Goal: Task Accomplishment & Management: Complete application form

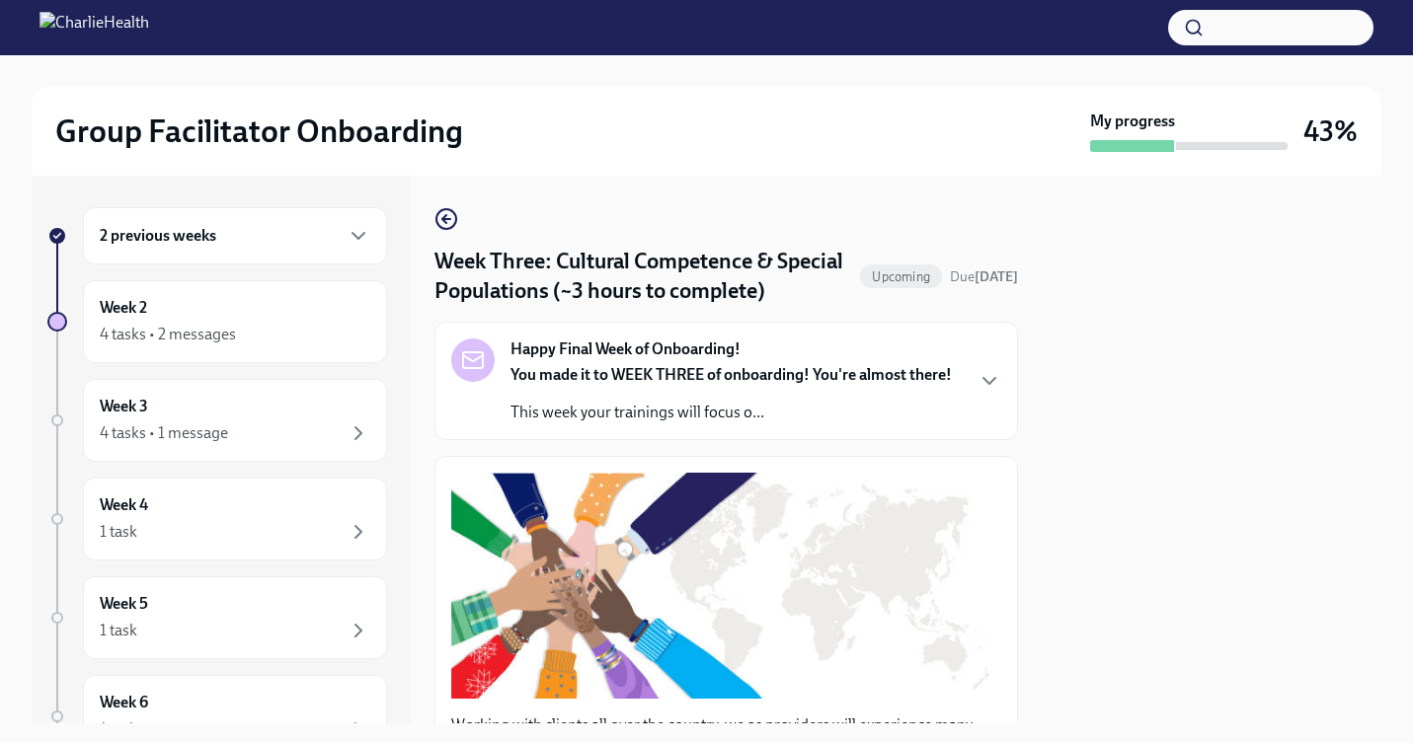
scroll to position [1497, 0]
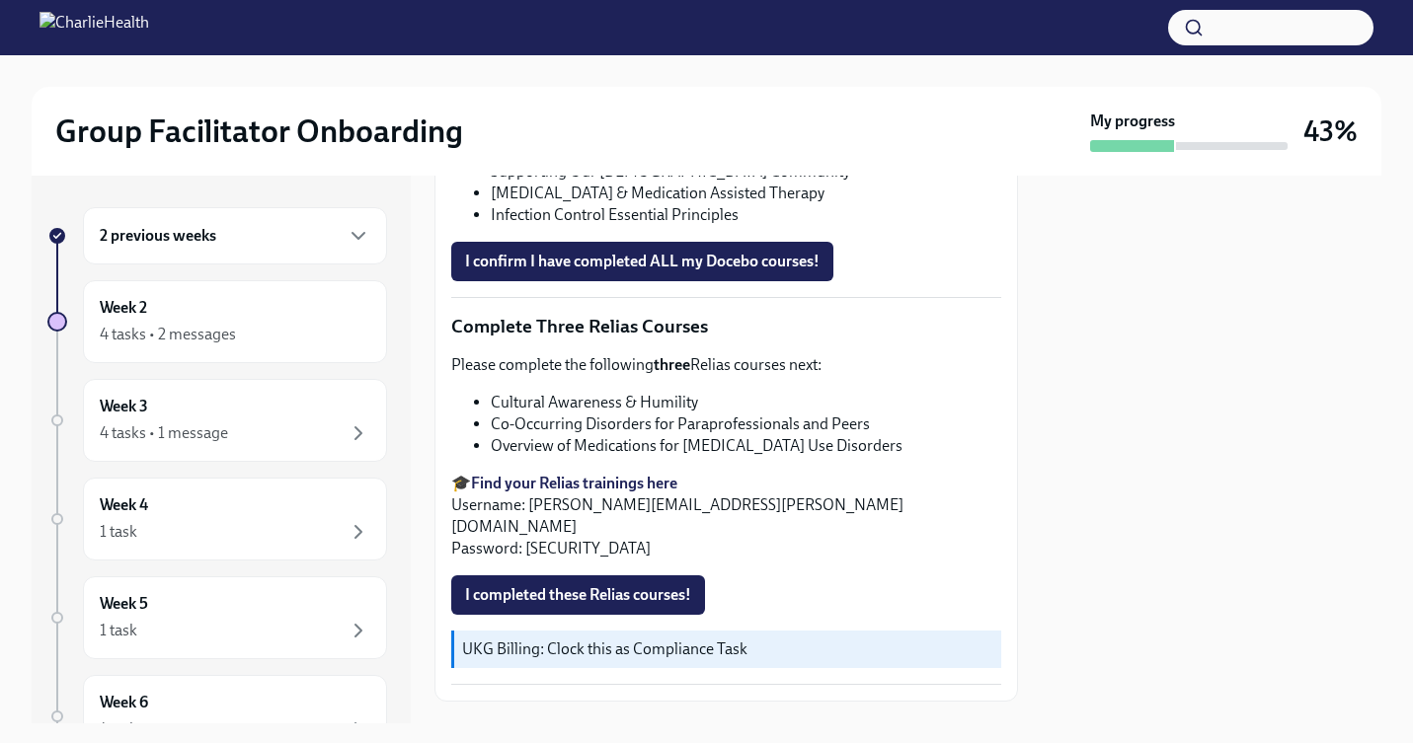
click at [677, 449] on li "Overview of Medications for [MEDICAL_DATA] Use Disorders" at bounding box center [746, 446] width 510 height 22
click at [584, 586] on span "I completed these Relias courses!" at bounding box center [578, 596] width 226 height 20
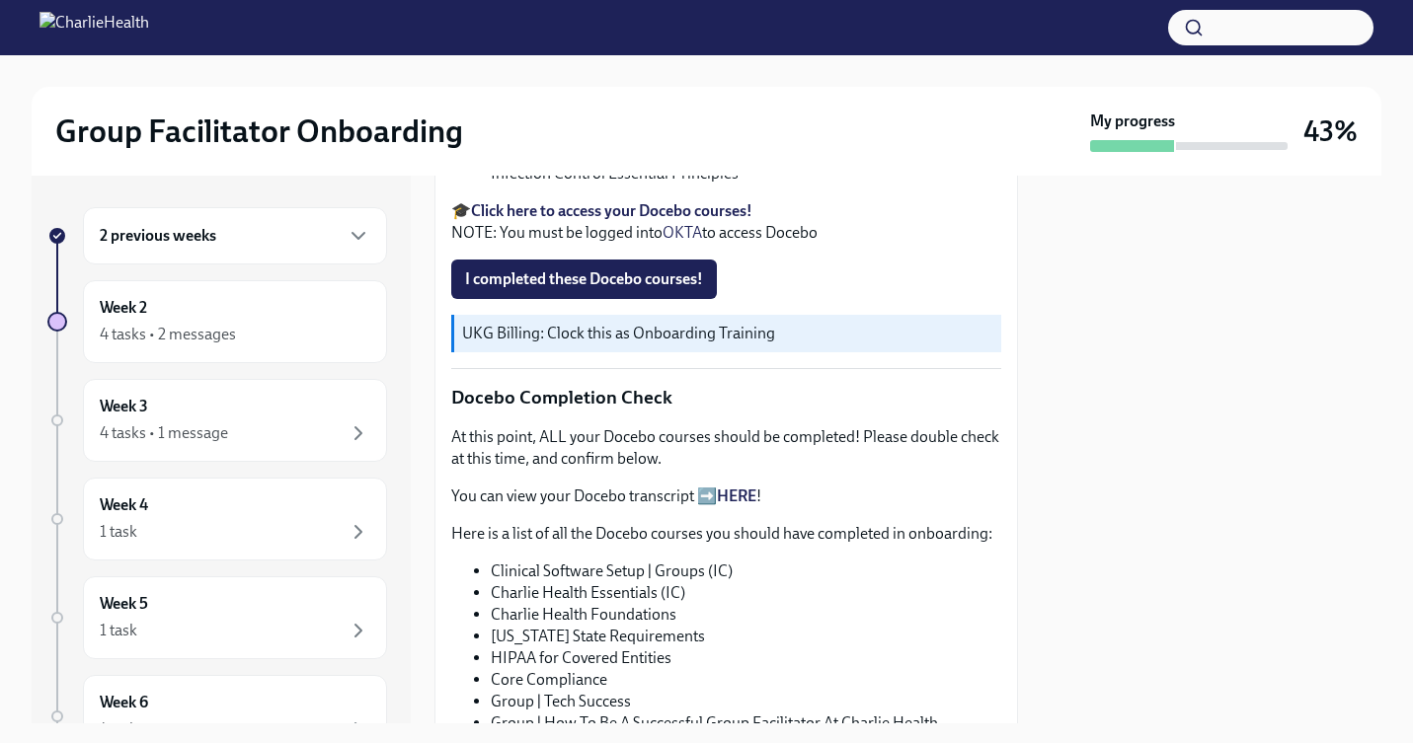
scroll to position [766, 0]
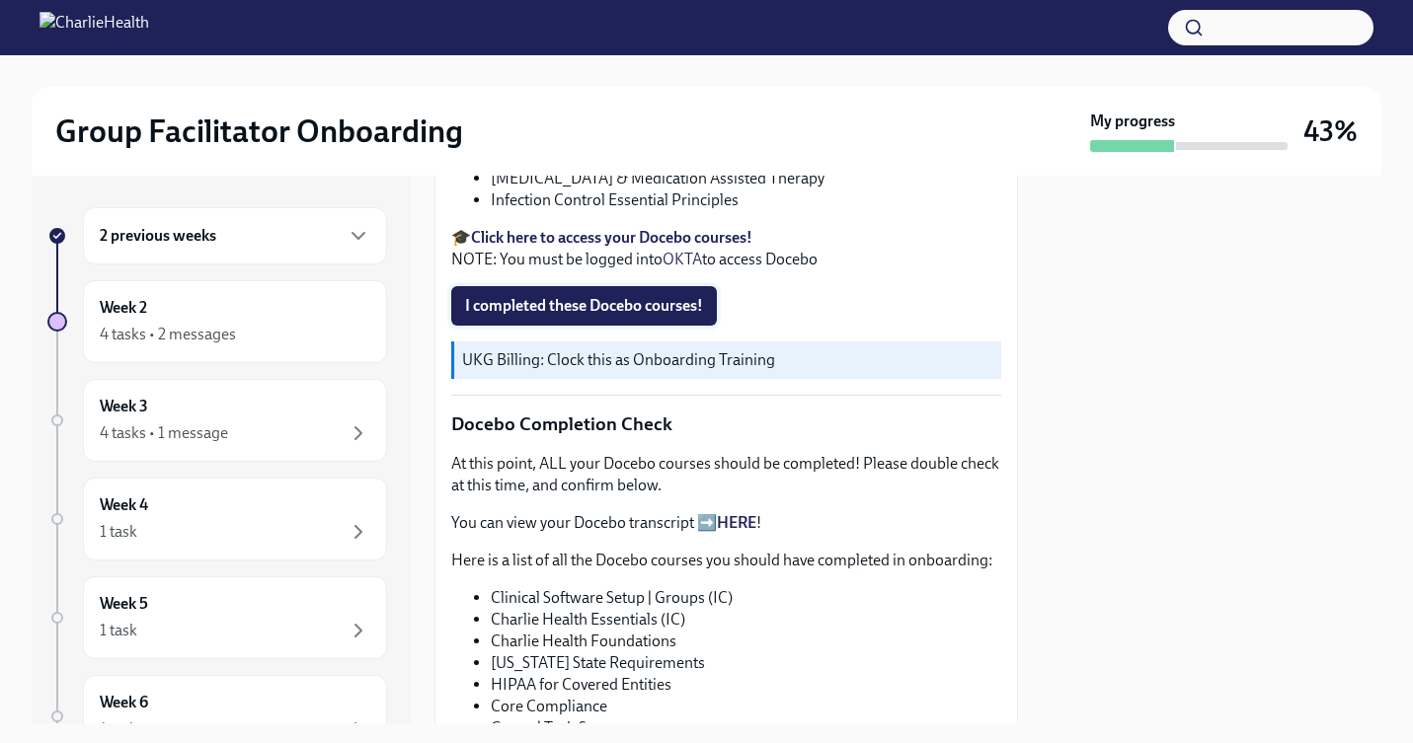
click at [642, 299] on span "I completed these Docebo courses!" at bounding box center [584, 306] width 238 height 20
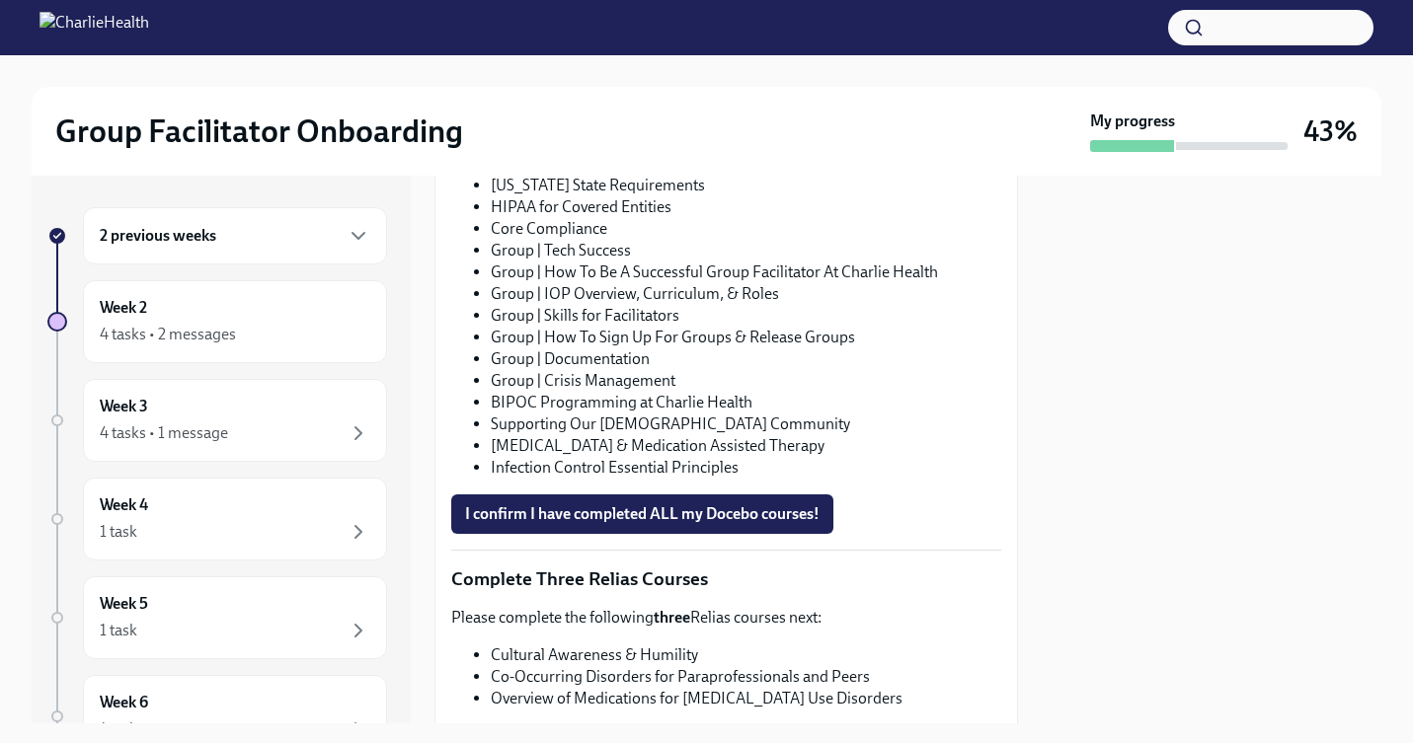
scroll to position [1284, 0]
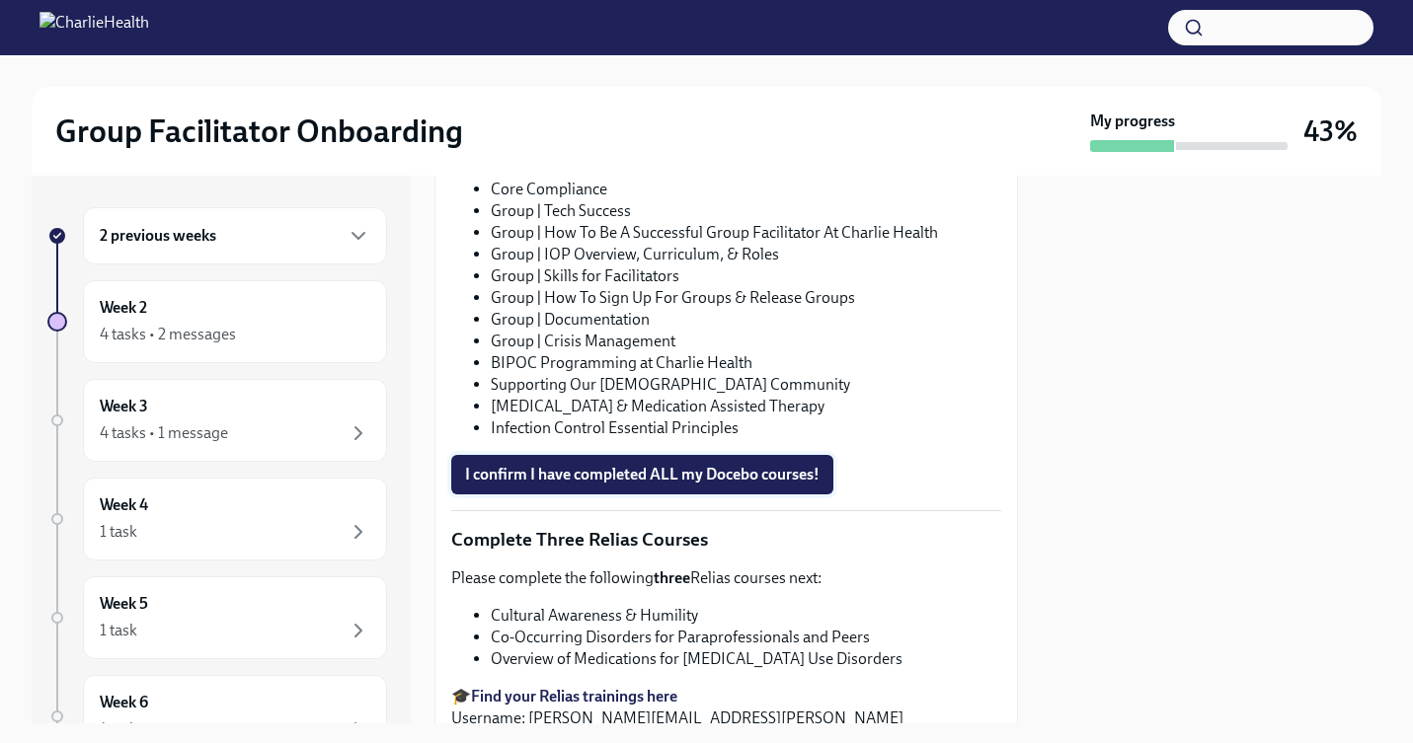
click at [597, 478] on span "I confirm I have completed ALL my Docebo courses!" at bounding box center [642, 475] width 354 height 20
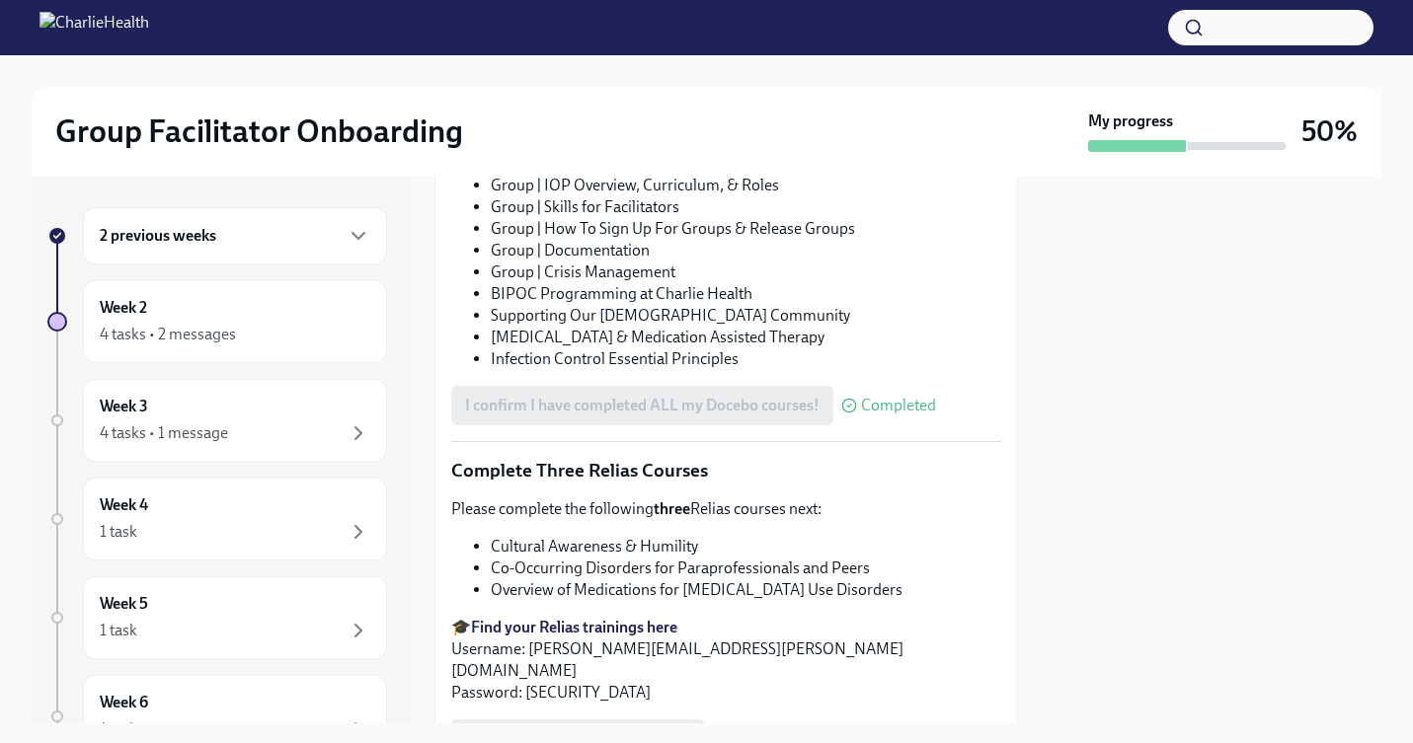
scroll to position [1201, 0]
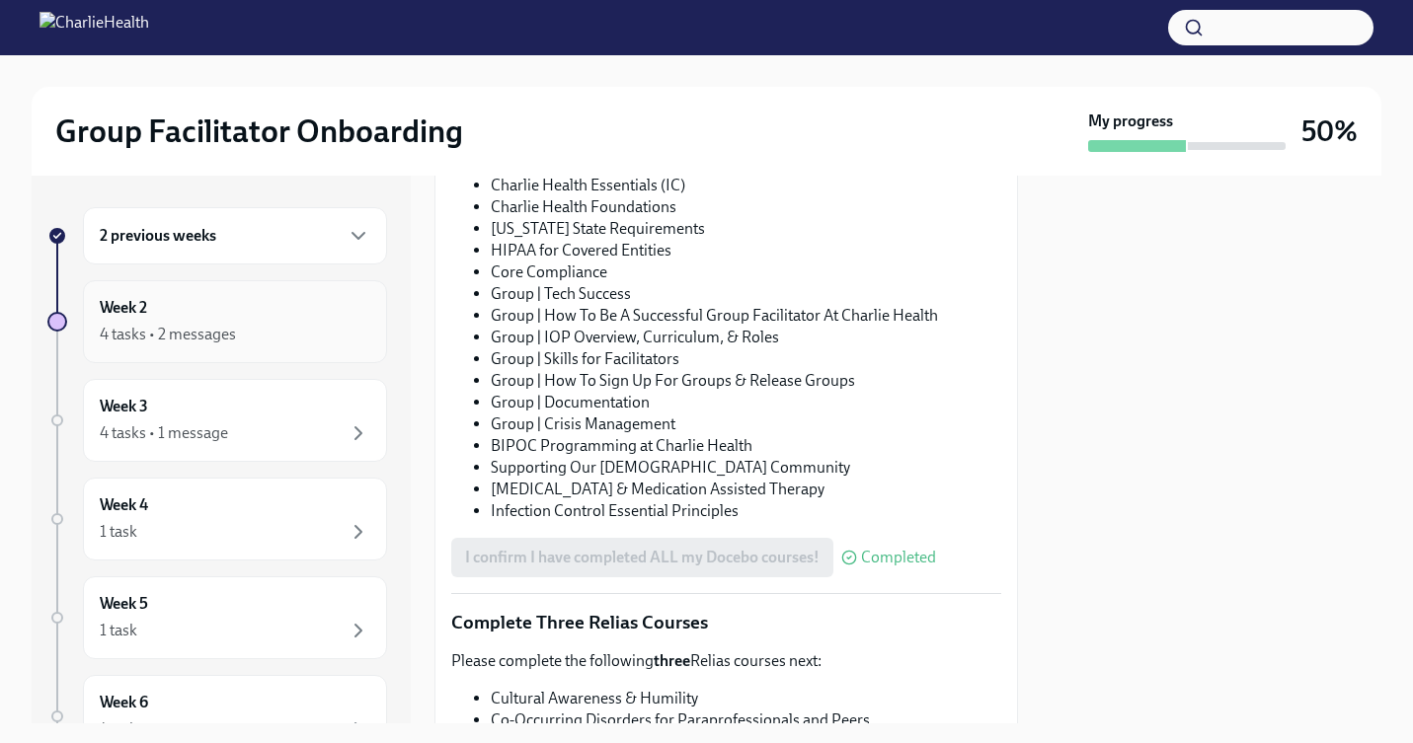
click at [231, 336] on div "4 tasks • 2 messages" at bounding box center [168, 335] width 136 height 22
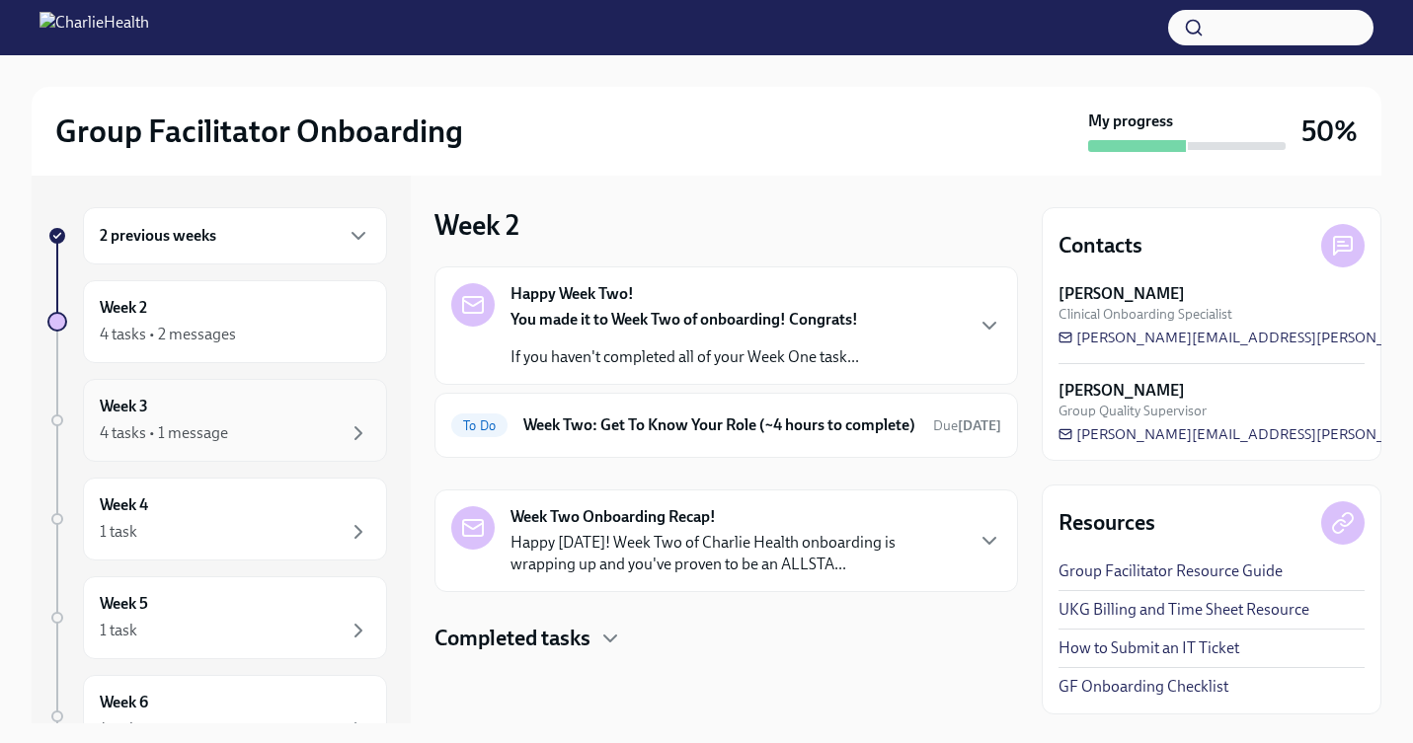
click at [211, 414] on div "Week 3 4 tasks • 1 message" at bounding box center [235, 420] width 271 height 49
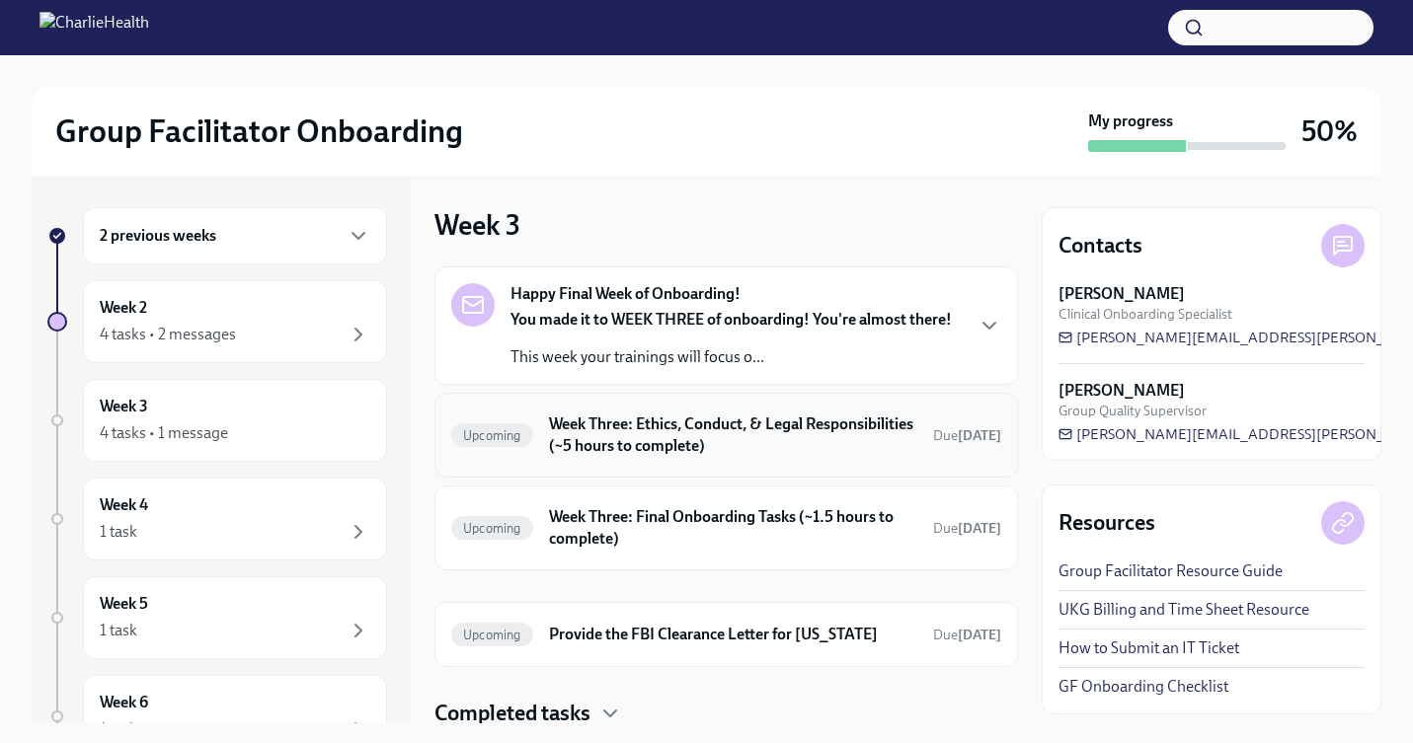
scroll to position [68, 0]
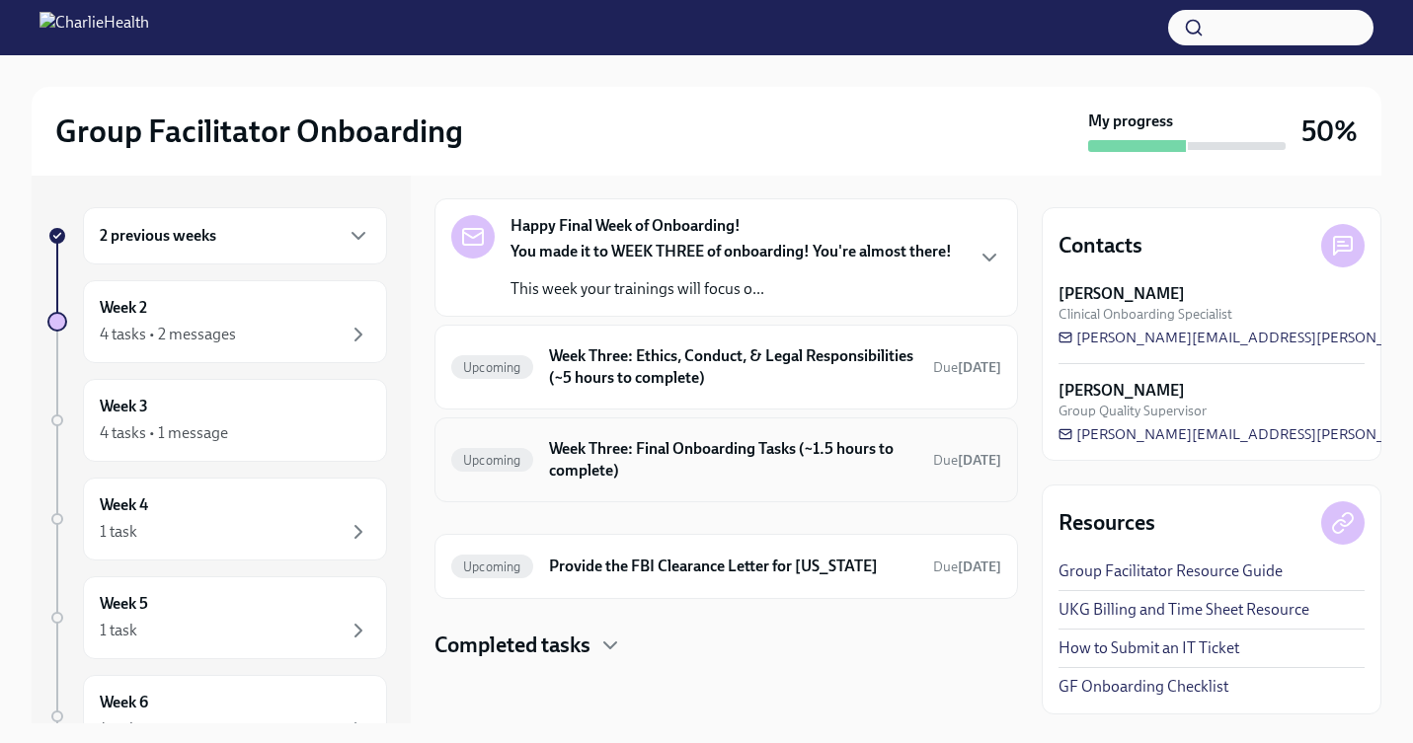
click at [673, 441] on h6 "Week Three: Final Onboarding Tasks (~1.5 hours to complete)" at bounding box center [733, 459] width 368 height 43
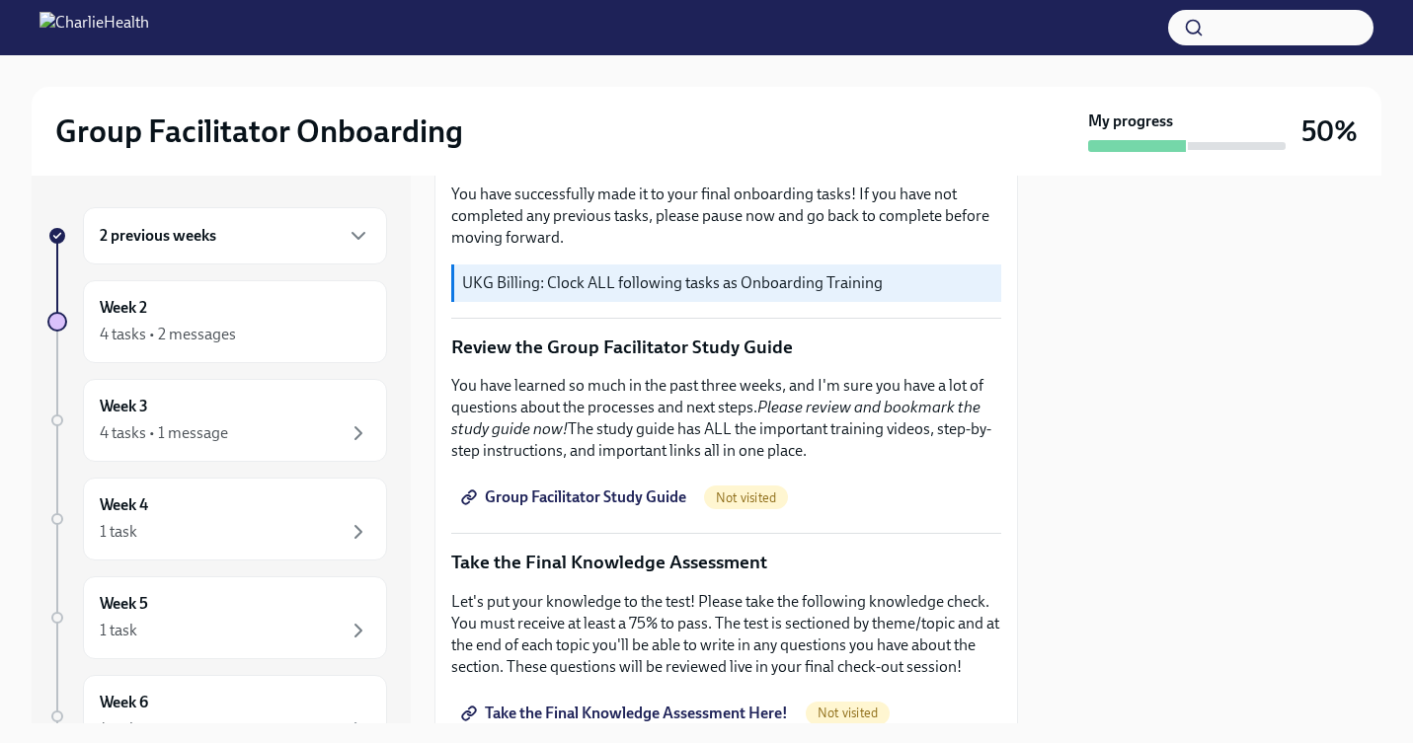
scroll to position [679, 0]
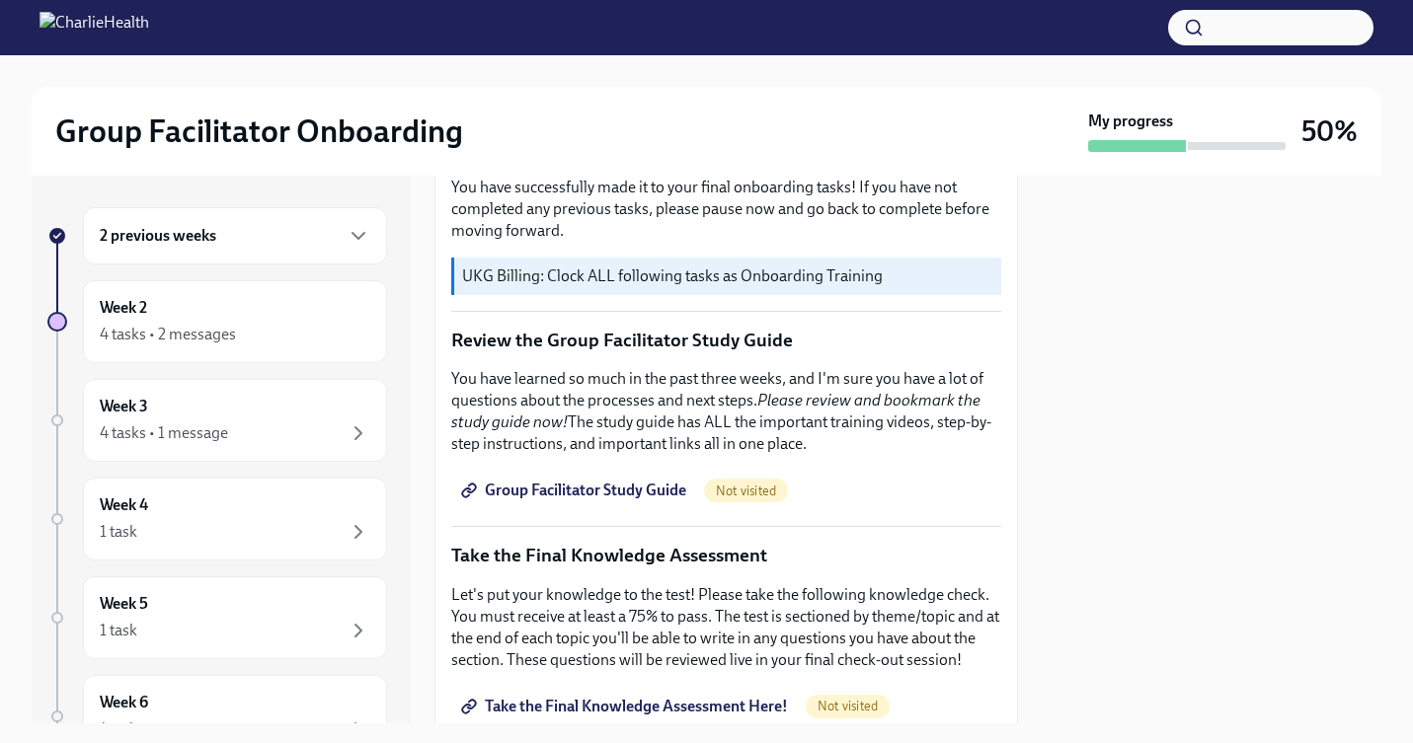
drag, startPoint x: 671, startPoint y: 372, endPoint x: 812, endPoint y: 449, distance: 160.0
click at [812, 449] on p "You have learned so much in the past three weeks, and I'm sure you have a lot o…" at bounding box center [726, 411] width 550 height 87
click at [811, 449] on p "You have learned so much in the past three weeks, and I'm sure you have a lot o…" at bounding box center [726, 411] width 550 height 87
drag, startPoint x: 475, startPoint y: 354, endPoint x: 850, endPoint y: 448, distance: 386.7
click at [850, 448] on div "You have successfully made it to your final onboarding tasks! If you have not c…" at bounding box center [726, 716] width 550 height 1845
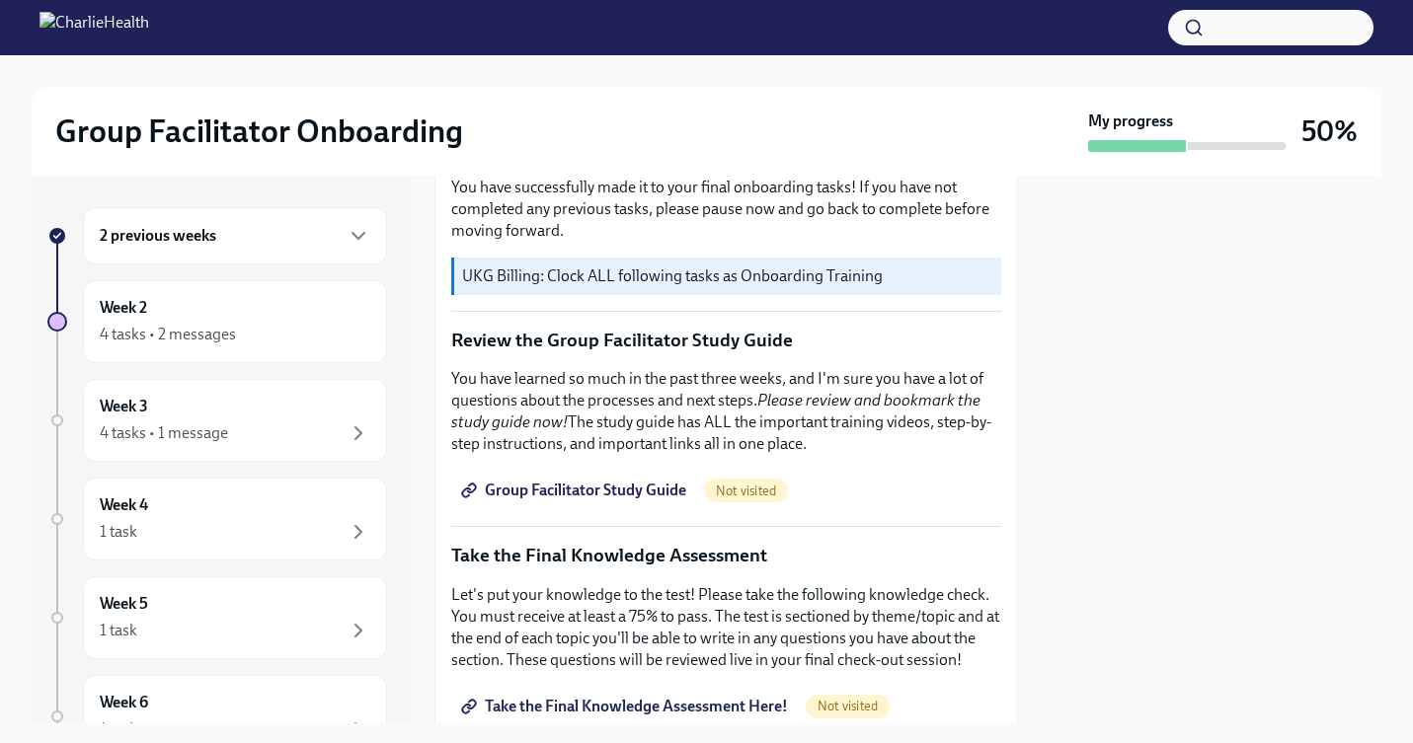
click at [850, 448] on p "You have learned so much in the past three weeks, and I'm sure you have a lot o…" at bounding box center [726, 411] width 550 height 87
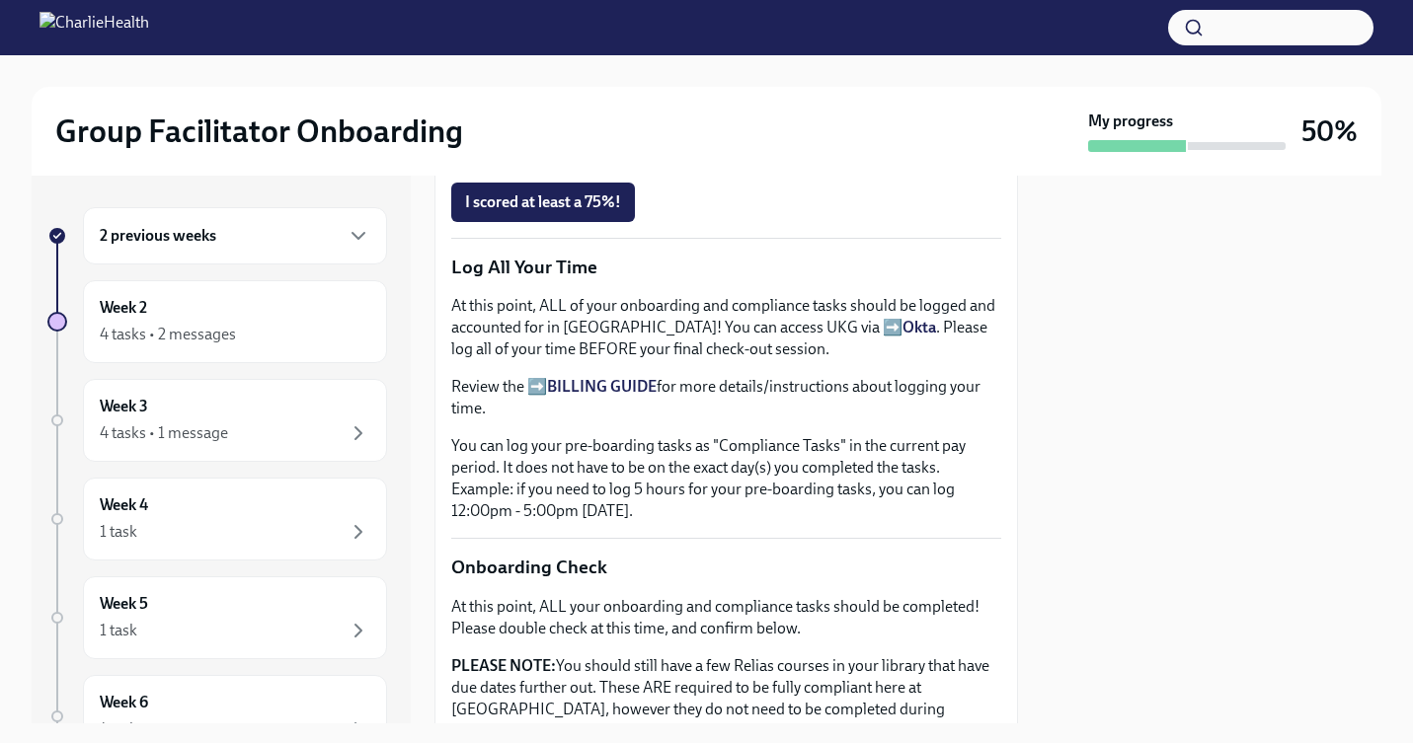
scroll to position [1306, 0]
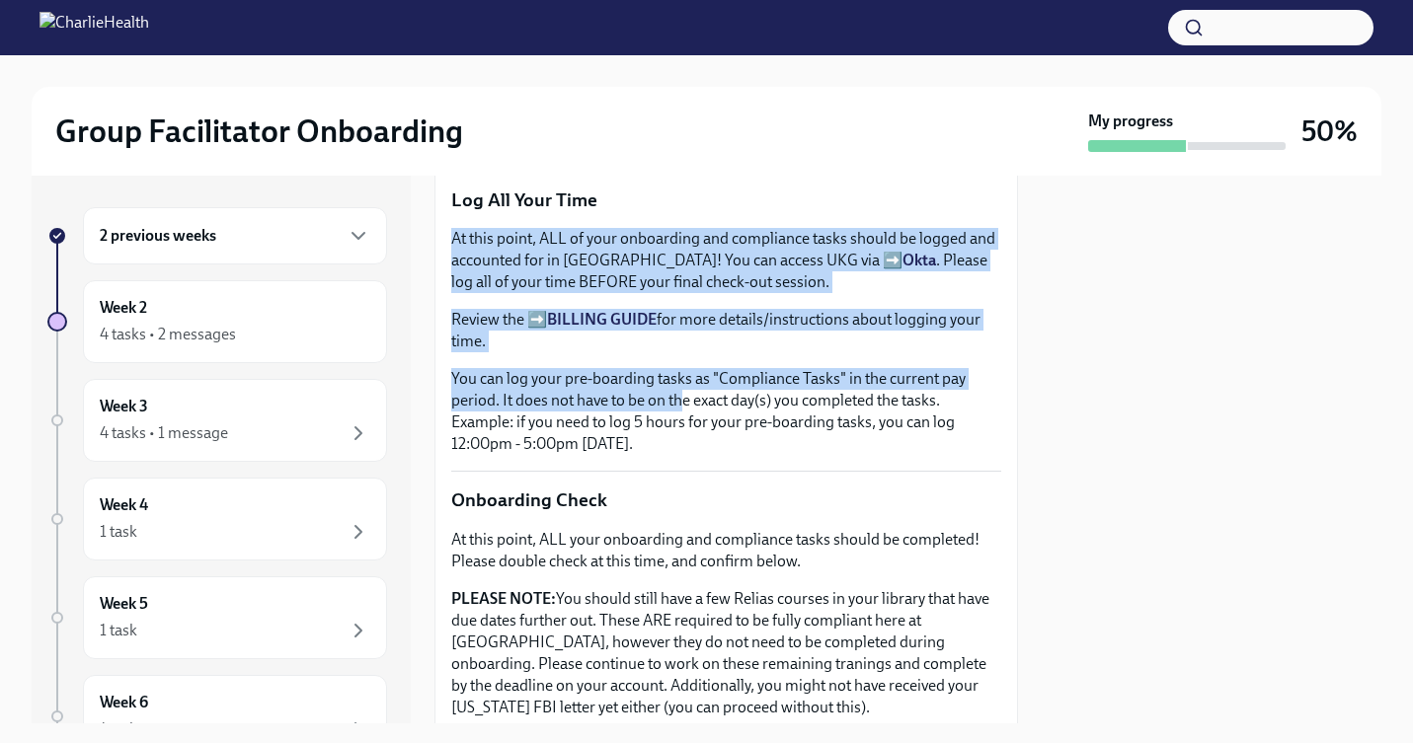
drag, startPoint x: 466, startPoint y: 219, endPoint x: 681, endPoint y: 408, distance: 286.2
click at [681, 408] on div "You have successfully made it to your final onboarding tasks! If you have not c…" at bounding box center [726, 89] width 550 height 1845
click at [681, 408] on p "You can log your pre-boarding tasks as "Compliance Tasks" in the current pay pe…" at bounding box center [726, 411] width 550 height 87
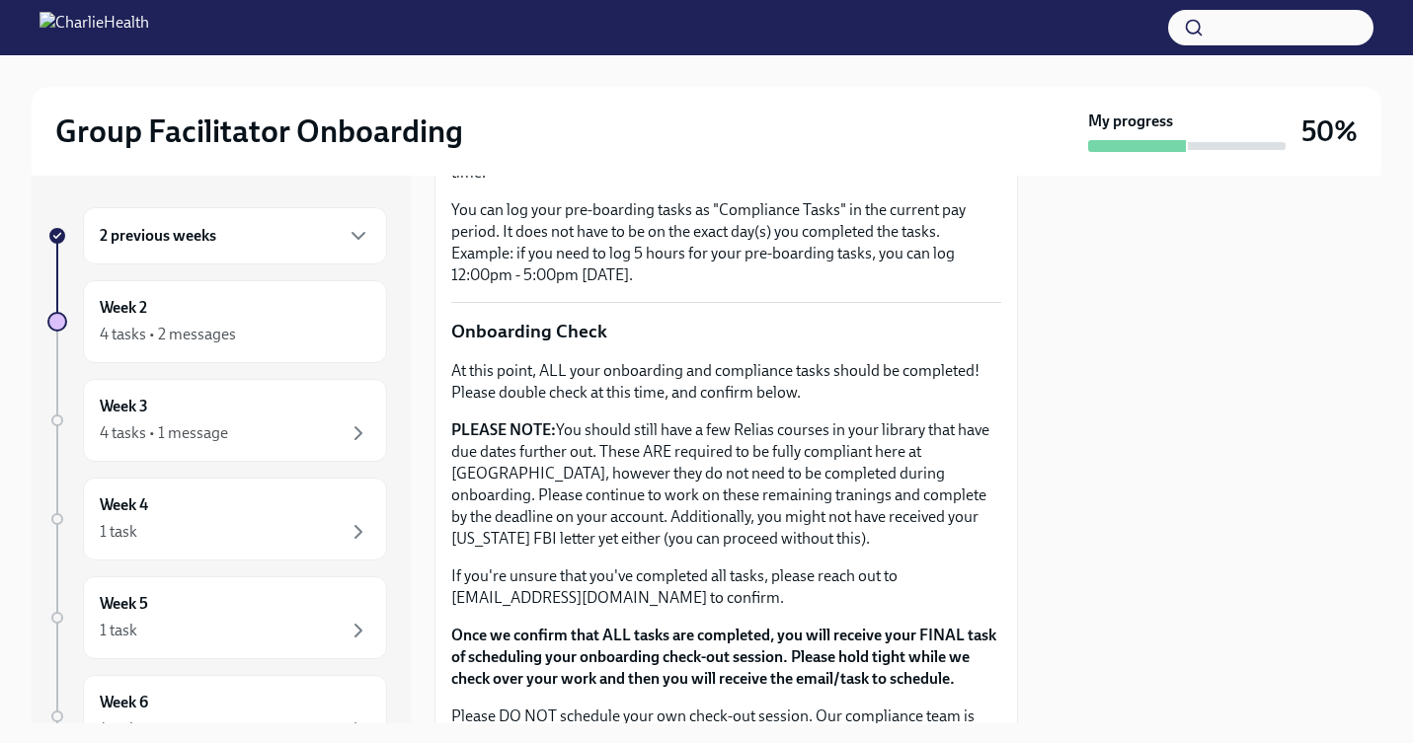
scroll to position [1493, 0]
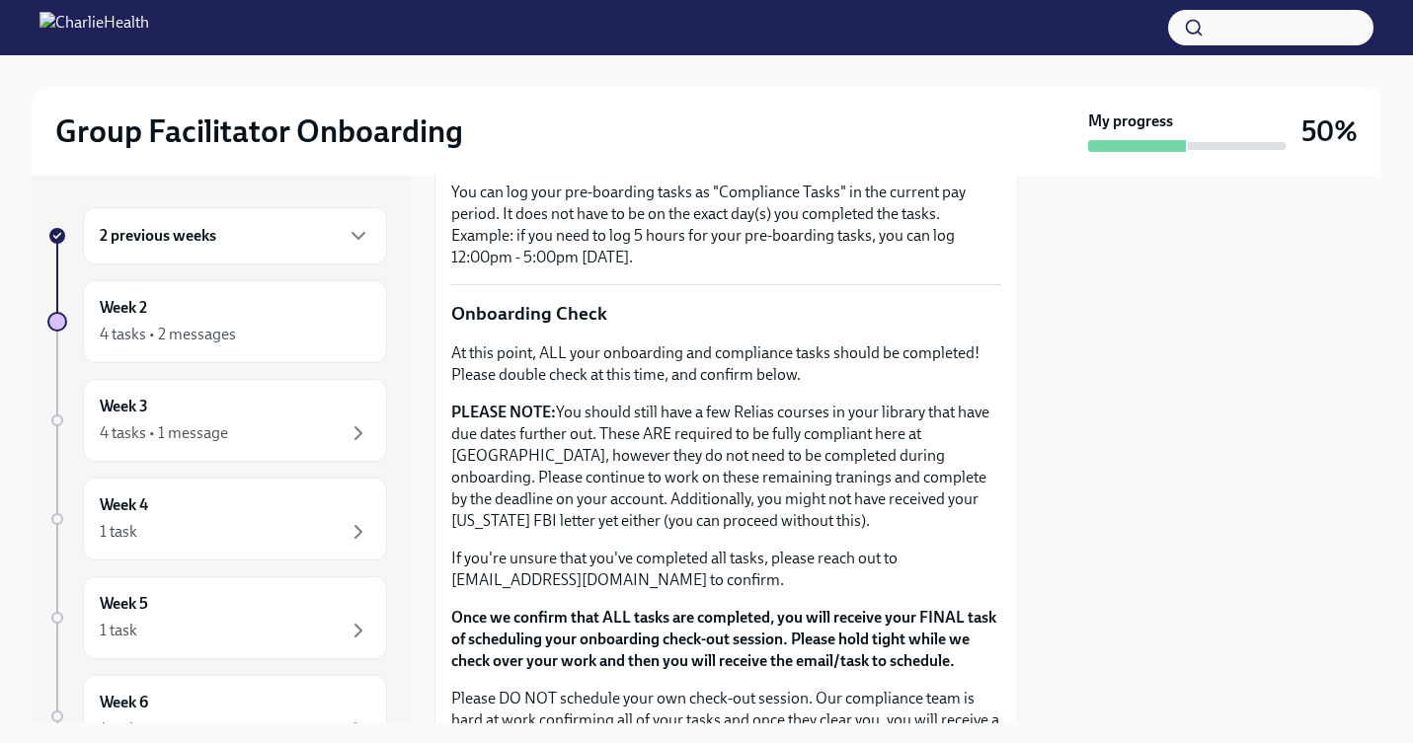
drag, startPoint x: 664, startPoint y: 326, endPoint x: 803, endPoint y: 324, distance: 139.2
click at [803, 324] on p "Onboarding Check" at bounding box center [726, 314] width 550 height 26
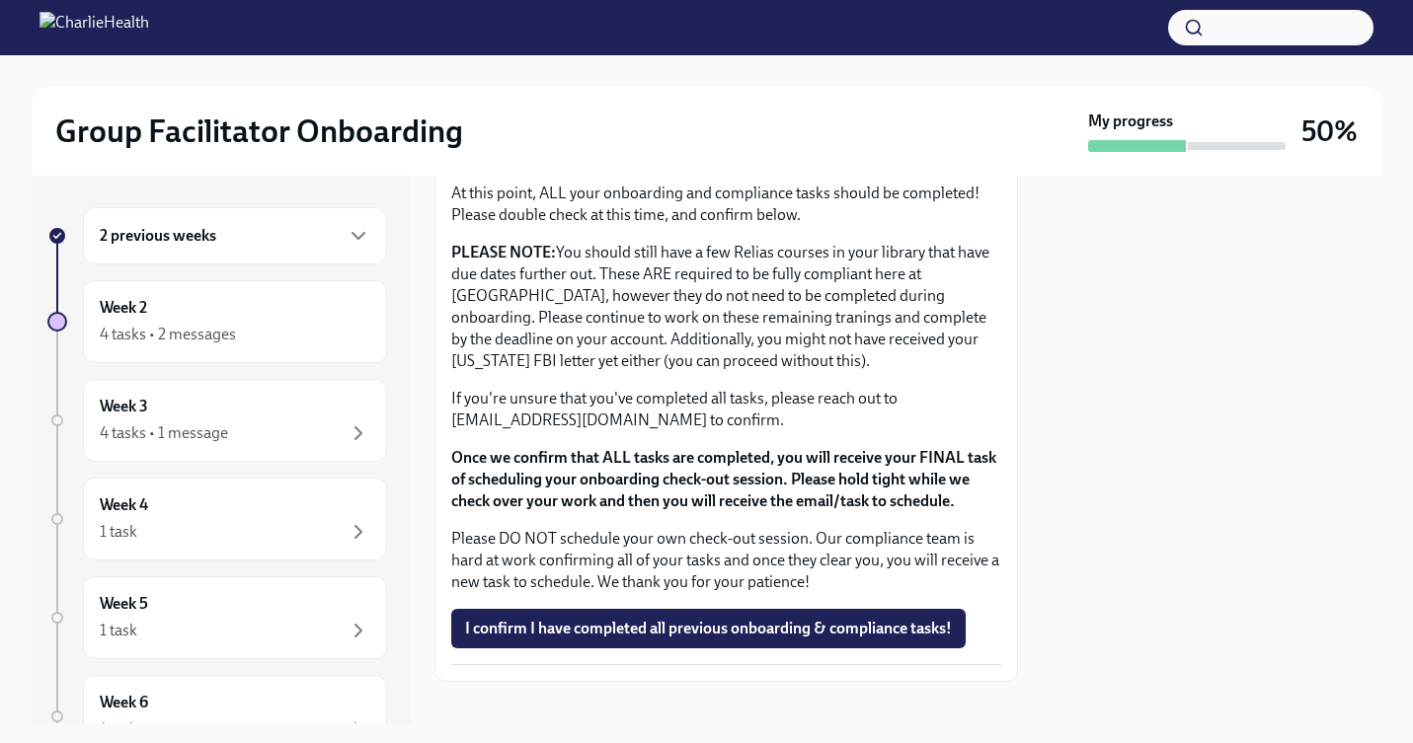
scroll to position [1675, 0]
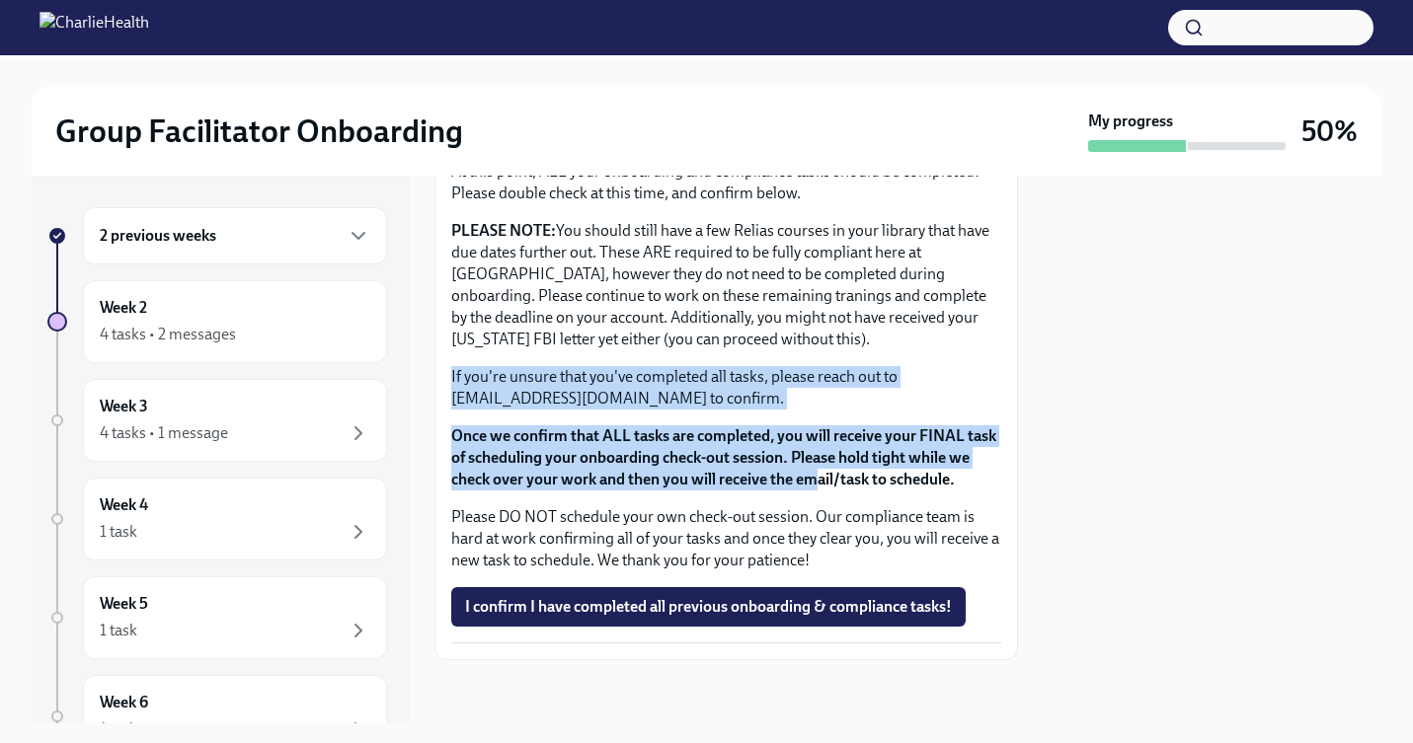
drag, startPoint x: 777, startPoint y: 349, endPoint x: 819, endPoint y: 472, distance: 130.2
click at [819, 472] on div "At this point, ALL your onboarding and compliance tasks should be completed! Pl…" at bounding box center [726, 366] width 550 height 411
click at [819, 472] on strong "Once we confirm that ALL tasks are completed, you will receive your FINAL task …" at bounding box center [723, 458] width 545 height 62
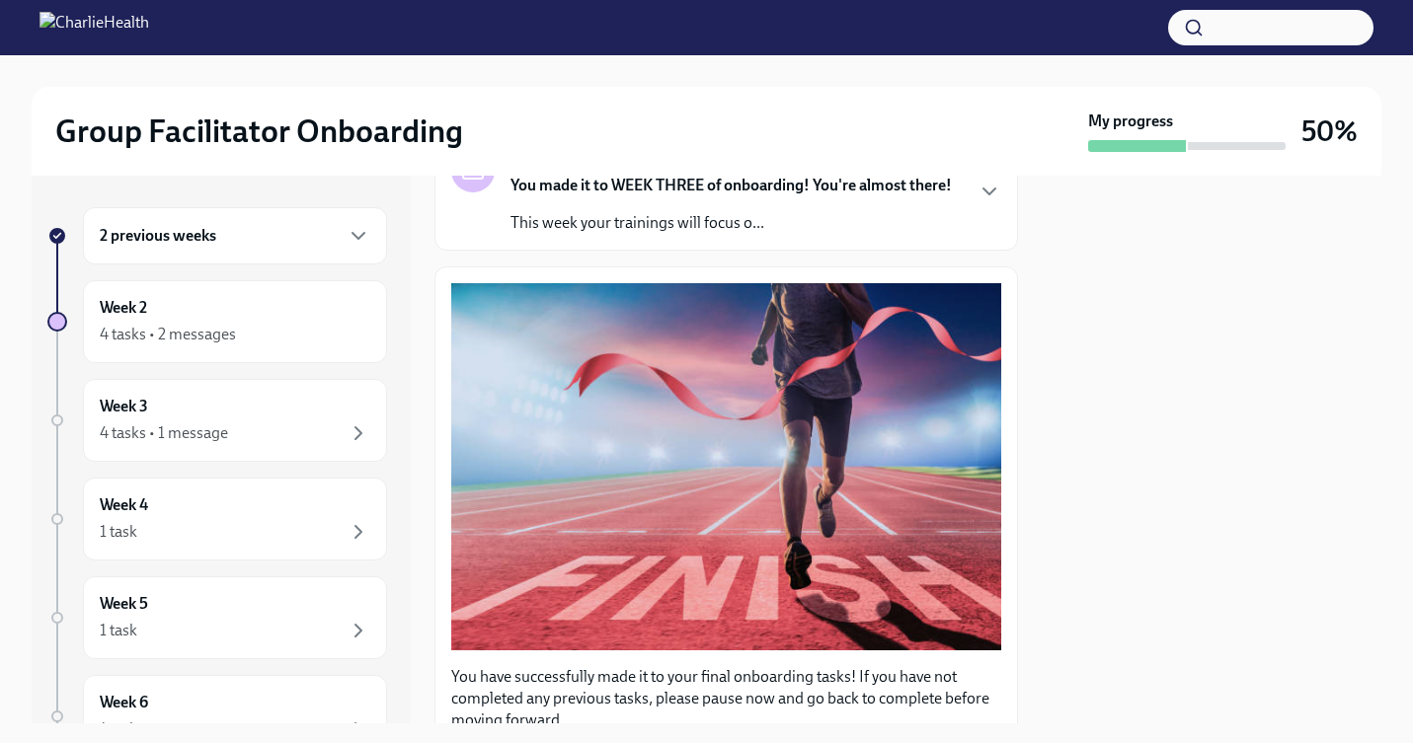
scroll to position [0, 0]
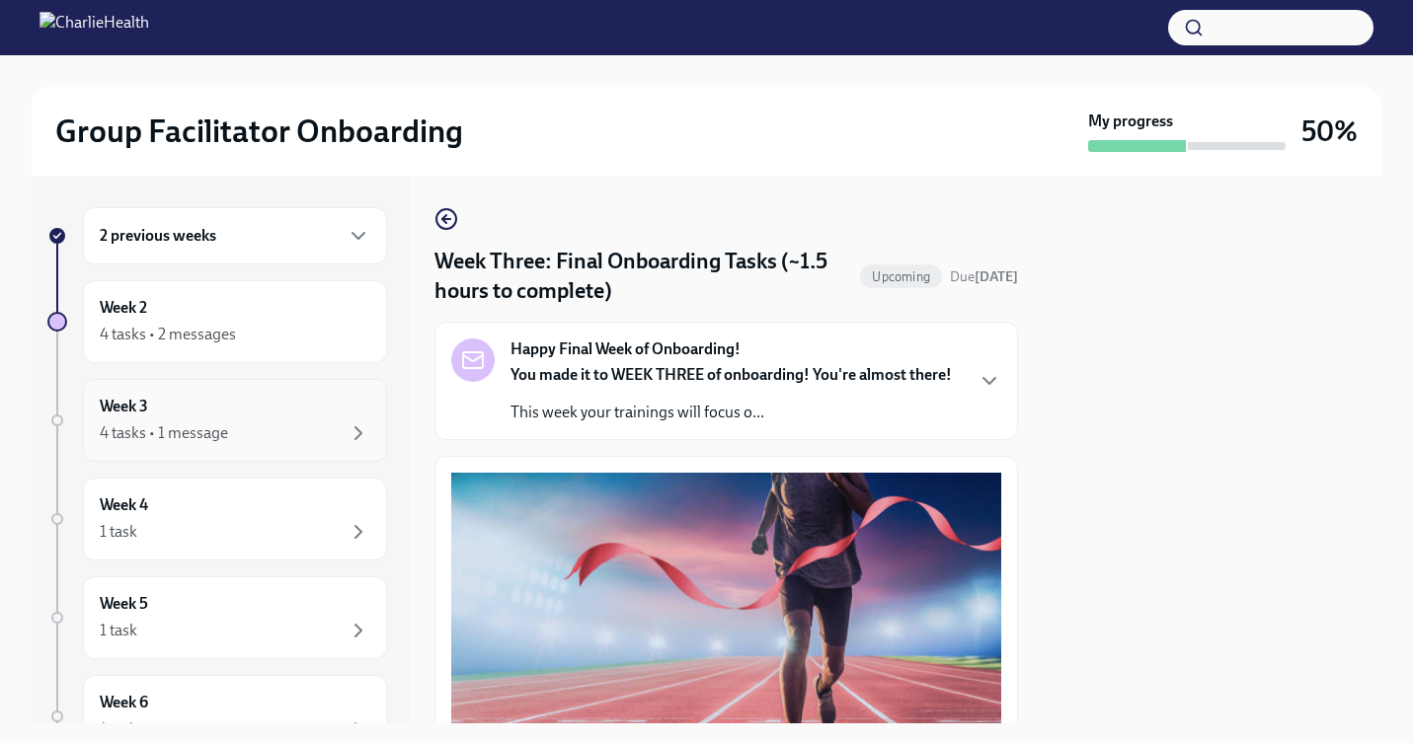
click at [237, 411] on div "Week 3 4 tasks • 1 message" at bounding box center [235, 420] width 271 height 49
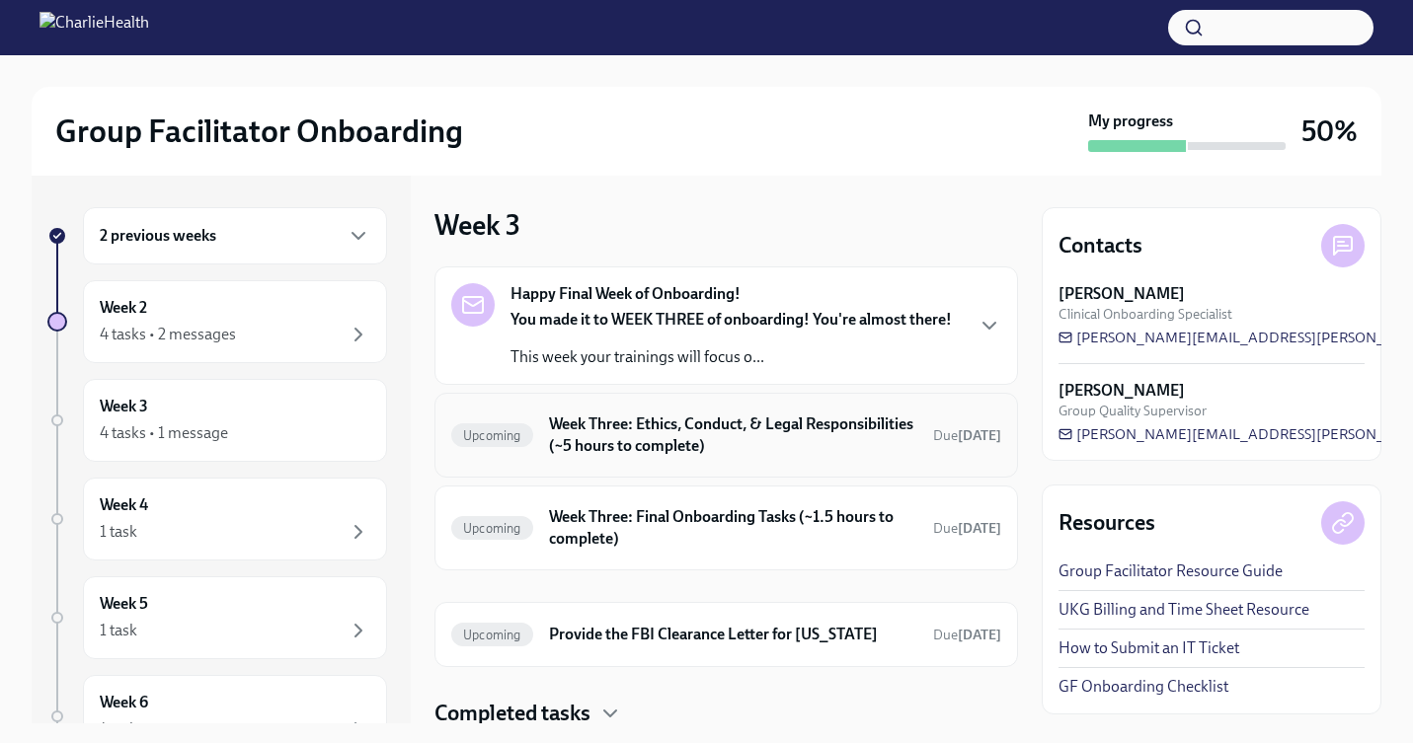
click at [649, 431] on h6 "Week Three: Ethics, Conduct, & Legal Responsibilities (~5 hours to complete)" at bounding box center [733, 435] width 368 height 43
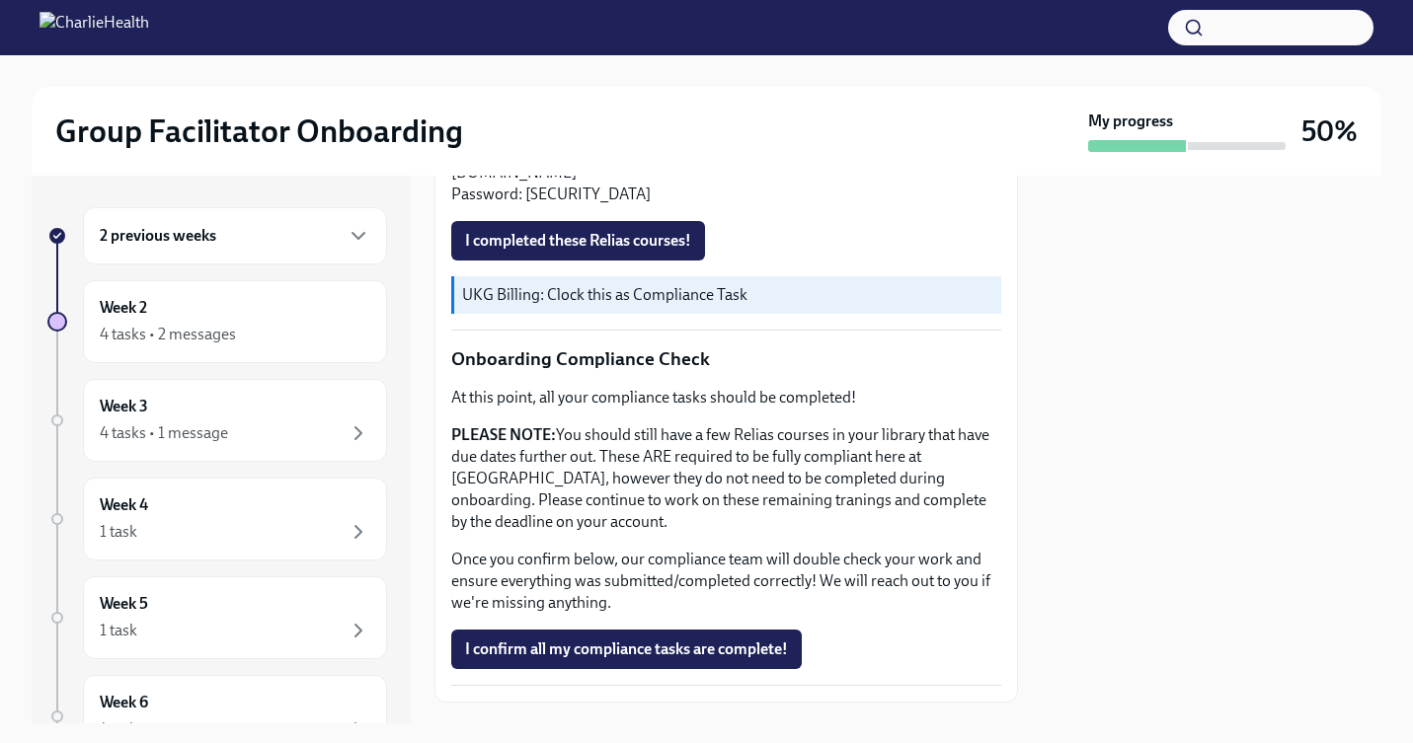
scroll to position [1016, 0]
click at [609, 388] on p "At this point, all your compliance tasks should be completed!" at bounding box center [726, 399] width 550 height 22
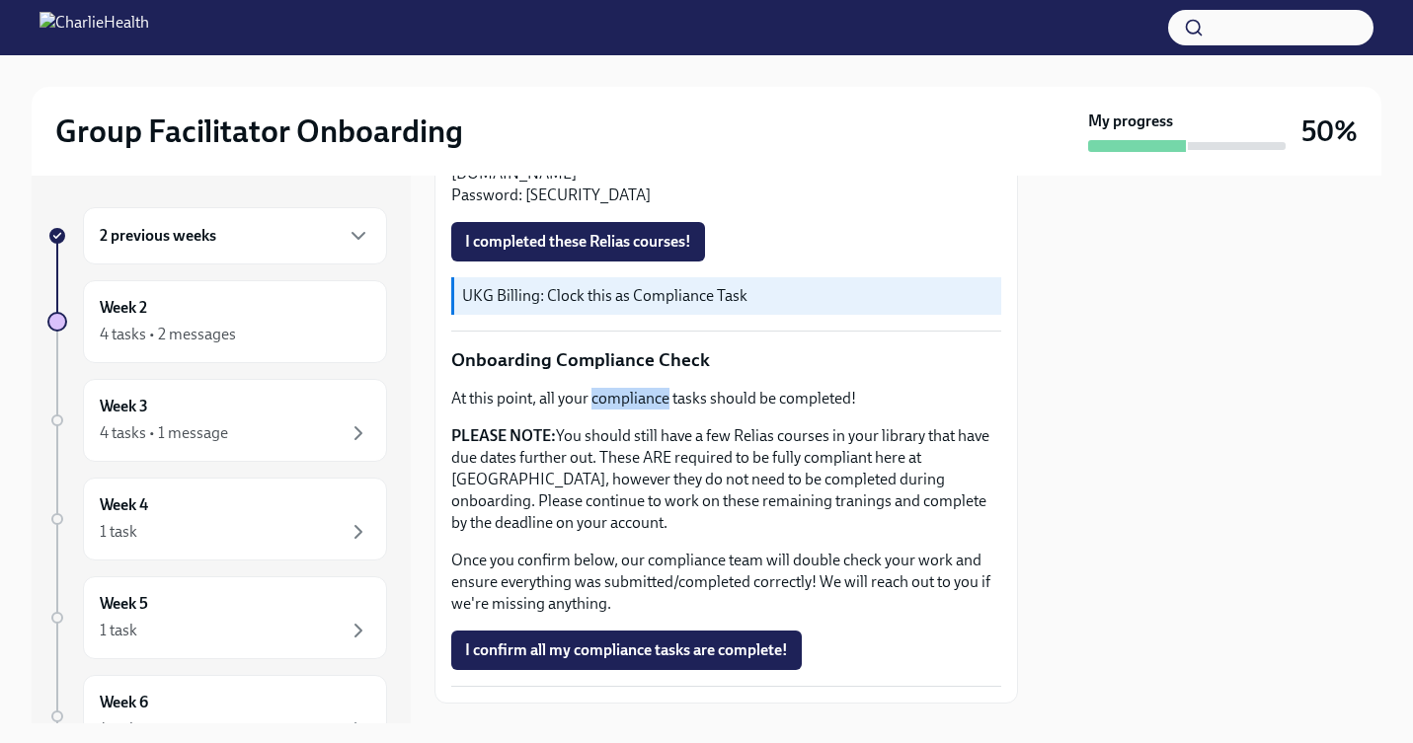
click at [609, 388] on p "At this point, all your compliance tasks should be completed!" at bounding box center [726, 399] width 550 height 22
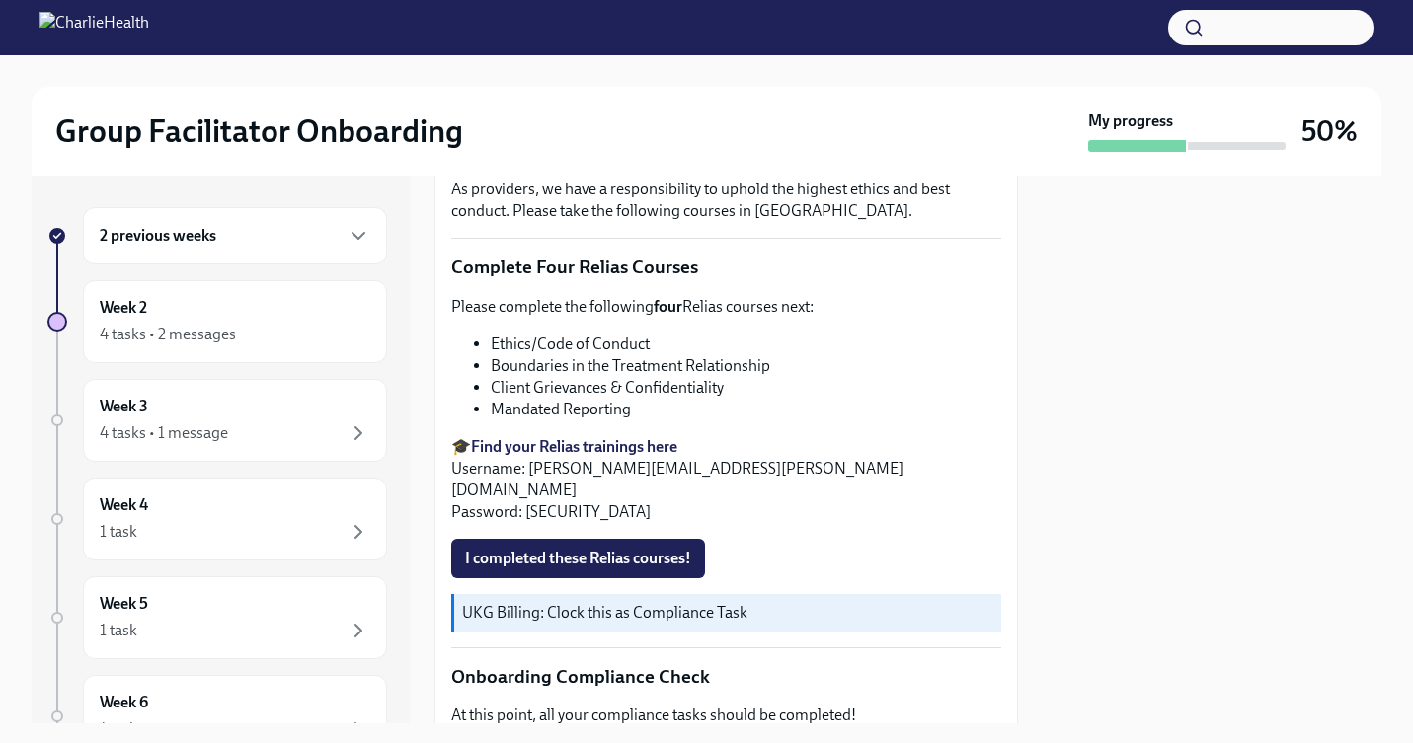
scroll to position [574, 0]
